Goal: Task Accomplishment & Management: Manage account settings

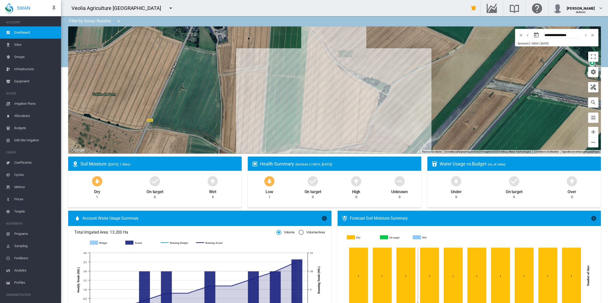
click at [130, 9] on div "Veolia Agriculture [GEOGRAPHIC_DATA]" at bounding box center [118, 8] width 94 height 7
click at [168, 9] on md-icon "icon-menu-down" at bounding box center [171, 8] width 6 height 6
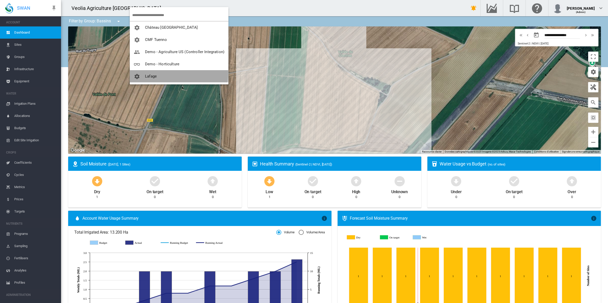
click at [152, 72] on button "Lafage" at bounding box center [179, 76] width 99 height 12
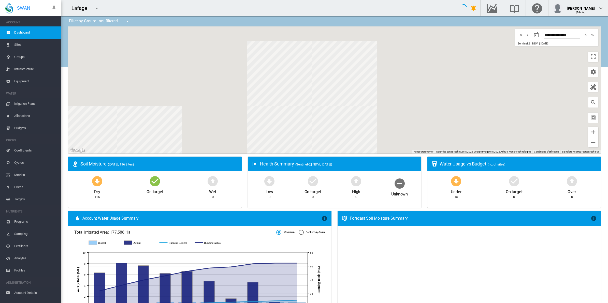
click at [23, 78] on span "Equipment" at bounding box center [35, 81] width 43 height 12
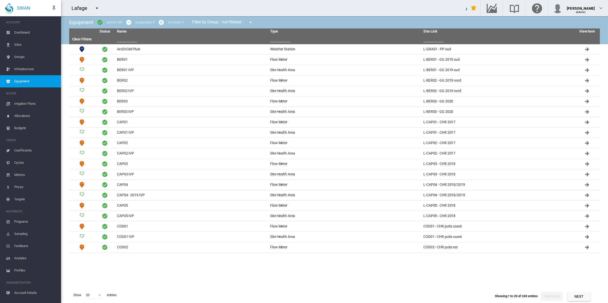
click at [33, 32] on span "Dashboard" at bounding box center [35, 32] width 43 height 12
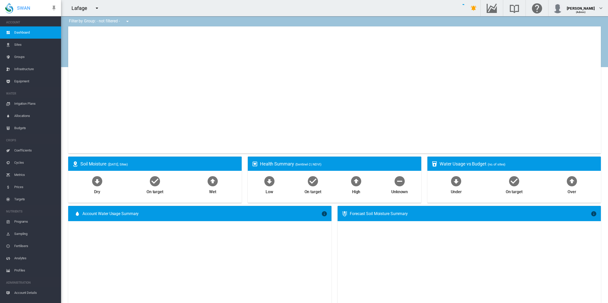
click at [126, 23] on md-icon "icon-menu-down" at bounding box center [127, 21] width 6 height 6
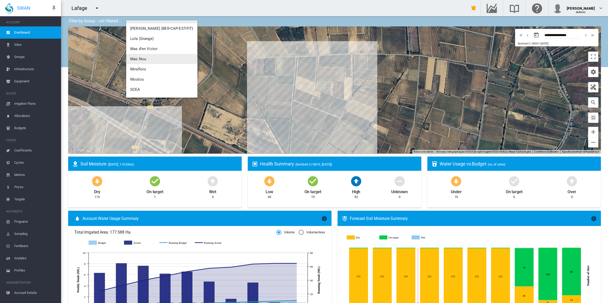
scroll to position [59, 0]
click at [137, 77] on button "SCEA" at bounding box center [161, 80] width 71 height 10
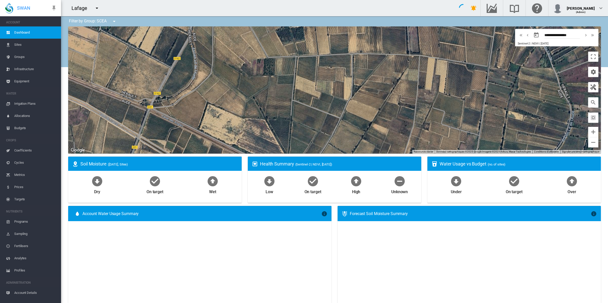
click at [22, 80] on span "Equipment" at bounding box center [35, 81] width 43 height 12
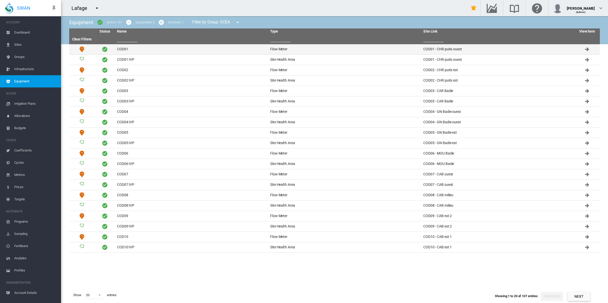
click at [119, 52] on td "COD01" at bounding box center [191, 49] width 153 height 10
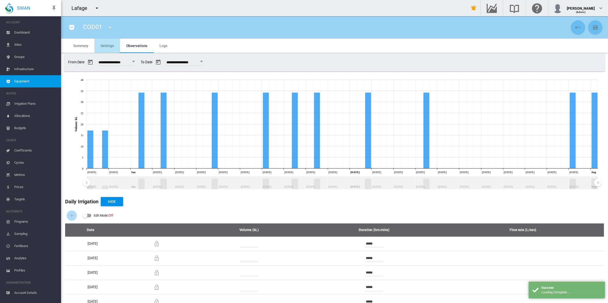
click at [102, 44] on span "Settings" at bounding box center [106, 46] width 13 height 4
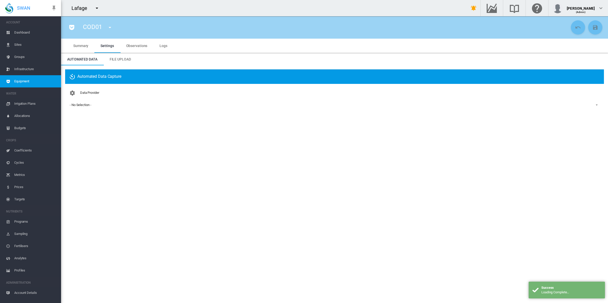
click at [126, 60] on span "File Upload" at bounding box center [120, 59] width 21 height 4
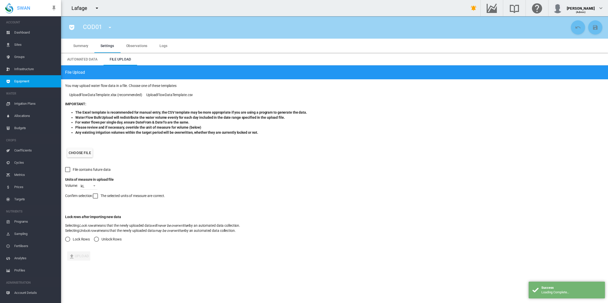
click at [85, 152] on label "Choose file" at bounding box center [79, 152] width 25 height 9
click at [0, 0] on input "Choose file" at bounding box center [0, 0] width 0 height 0
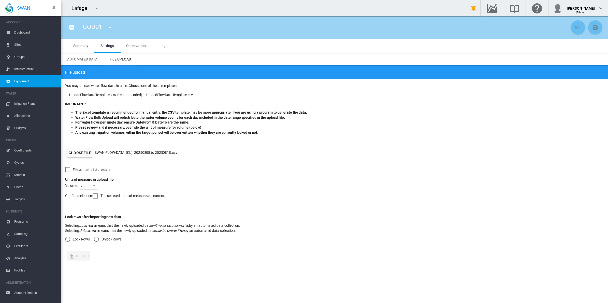
click at [96, 198] on div at bounding box center [95, 195] width 5 height 5
click at [96, 239] on div "Unlock Rows" at bounding box center [96, 239] width 5 height 5
click at [85, 242] on button "Upload" at bounding box center [78, 255] width 23 height 9
click at [139, 46] on span "Observations" at bounding box center [136, 46] width 21 height 4
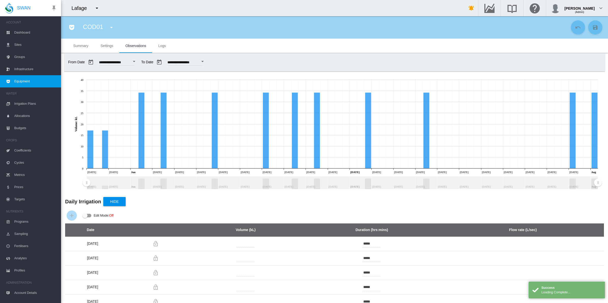
click at [102, 24] on div "COD01 COD01 (Flow Meter) COD01 IVP (Site Health Area) COD02 (Flow Meter) COD02 …" at bounding box center [100, 27] width 44 height 14
click at [109, 25] on md-icon "icon-menu-down" at bounding box center [111, 27] width 6 height 6
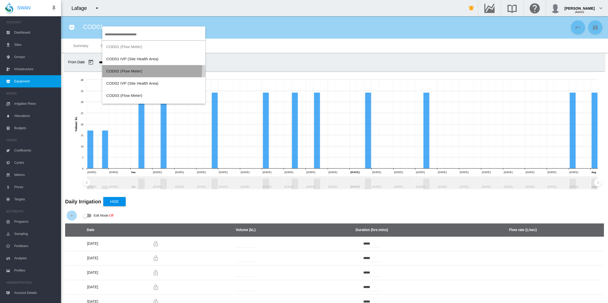
click at [117, 66] on button "COD02 (Flow Meter)" at bounding box center [153, 71] width 103 height 12
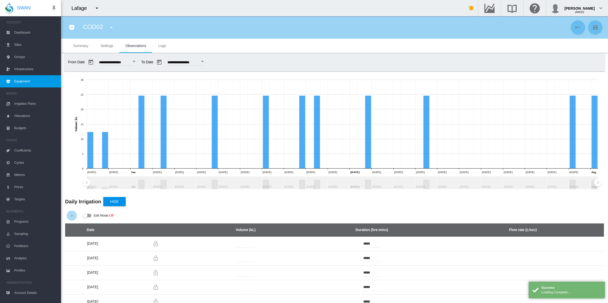
click at [111, 28] on md-icon "icon-menu-down" at bounding box center [111, 27] width 6 height 6
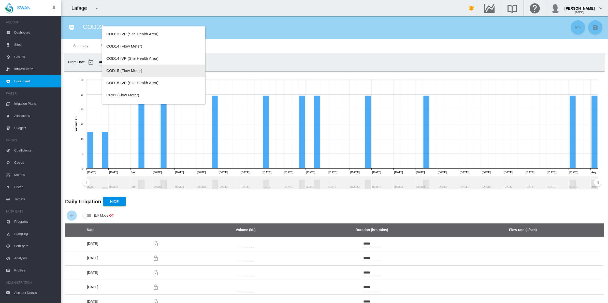
scroll to position [350, 0]
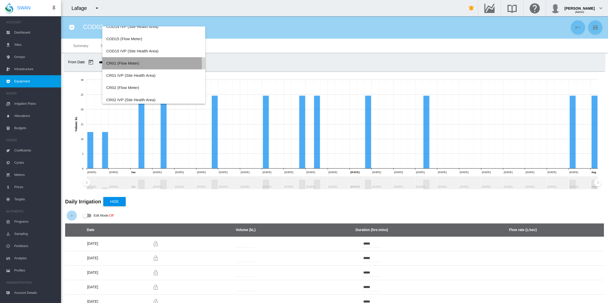
click at [126, 64] on span "CR01 (Flow Meter)" at bounding box center [122, 63] width 33 height 4
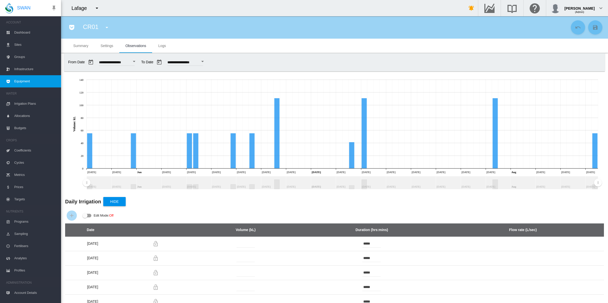
click at [21, 32] on span "Dashboard" at bounding box center [35, 32] width 43 height 12
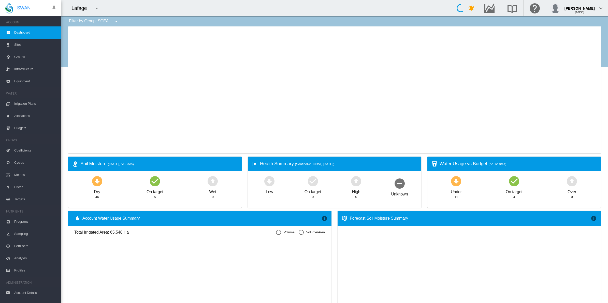
type input "**********"
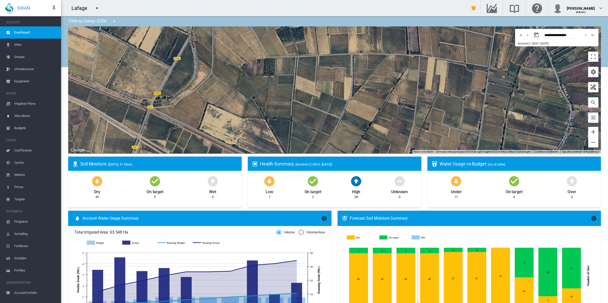
click at [113, 23] on md-icon "icon-menu-down" at bounding box center [114, 21] width 6 height 6
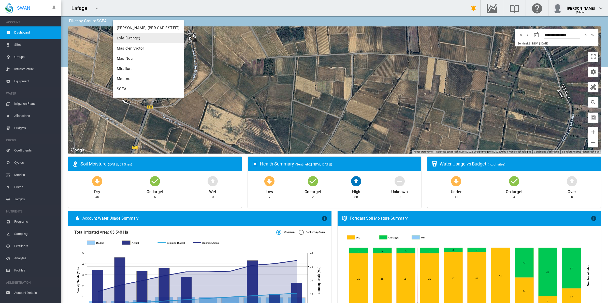
scroll to position [59, 0]
click at [133, 40] on span "Mas d'en Victor" at bounding box center [130, 39] width 27 height 5
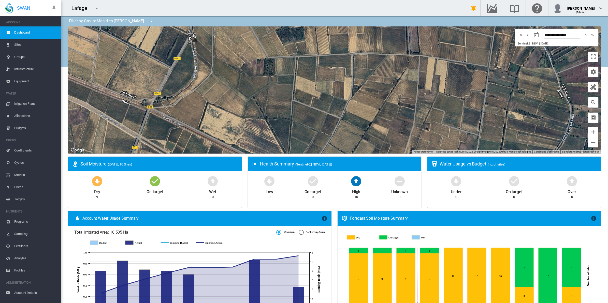
click at [590, 120] on md-icon "icon-select-all" at bounding box center [593, 118] width 6 height 6
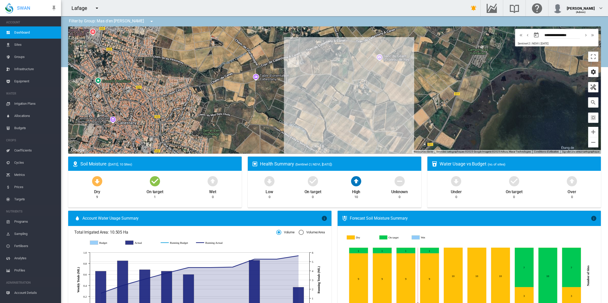
click at [590, 72] on md-icon "icon-cog" at bounding box center [593, 72] width 6 height 6
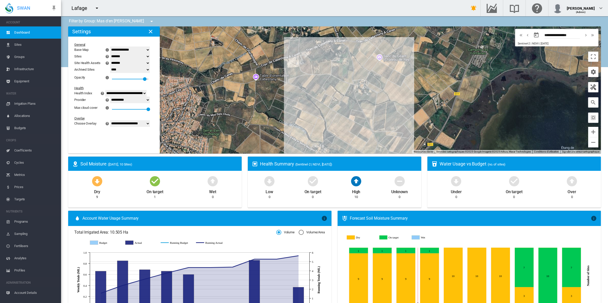
click at [134, 123] on select "**********" at bounding box center [130, 123] width 40 height 7
select select "********"
click at [113, 121] on select "**********" at bounding box center [130, 123] width 40 height 7
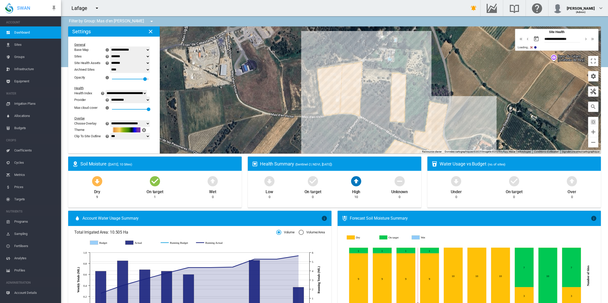
drag, startPoint x: 334, startPoint y: 114, endPoint x: 342, endPoint y: 143, distance: 29.7
click at [342, 143] on div at bounding box center [334, 89] width 532 height 127
drag, startPoint x: 154, startPoint y: 110, endPoint x: 131, endPoint y: 111, distance: 22.9
click at [129, 111] on div at bounding box center [126, 109] width 5 height 5
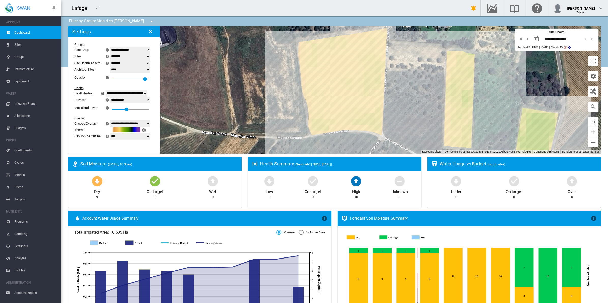
drag, startPoint x: 288, startPoint y: 113, endPoint x: 269, endPoint y: 121, distance: 20.8
click at [269, 121] on div at bounding box center [334, 89] width 532 height 127
click at [524, 38] on md-icon "icon-chevron-left" at bounding box center [527, 39] width 6 height 6
type input "**********"
